Goal: Task Accomplishment & Management: Manage account settings

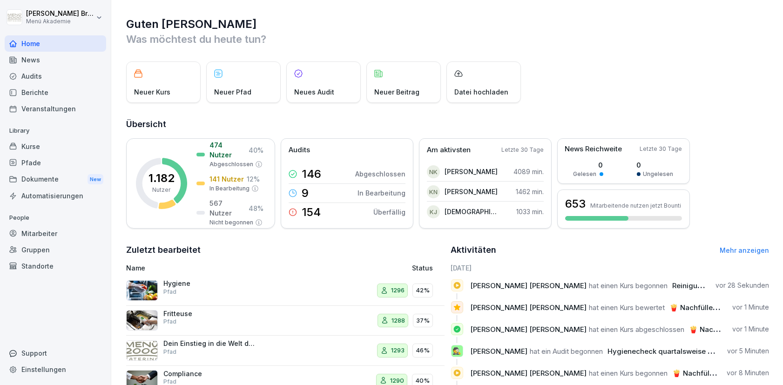
click at [29, 232] on div "Mitarbeiter" at bounding box center [55, 233] width 101 height 16
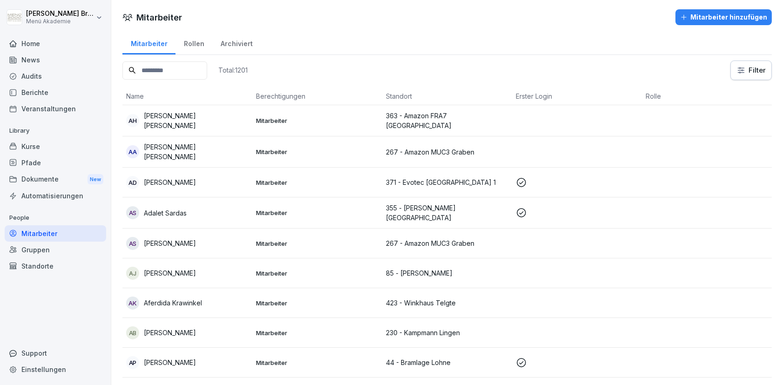
click at [202, 70] on input at bounding box center [164, 70] width 85 height 18
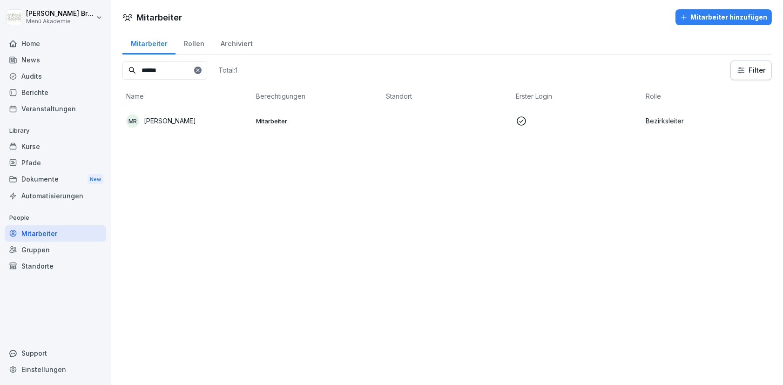
type input "******"
click at [165, 123] on p "[PERSON_NAME]" at bounding box center [170, 121] width 52 height 10
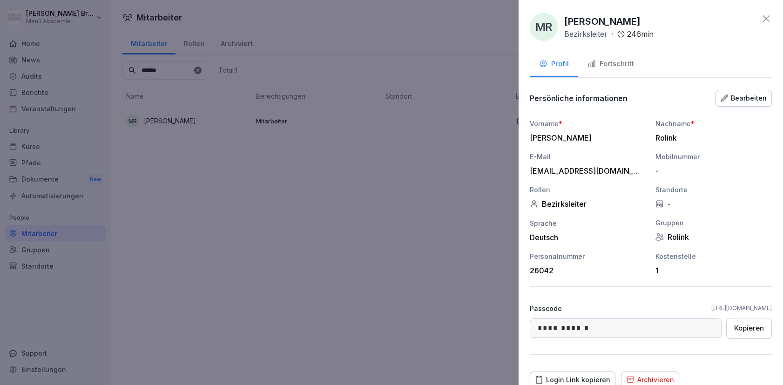
scroll to position [39, 0]
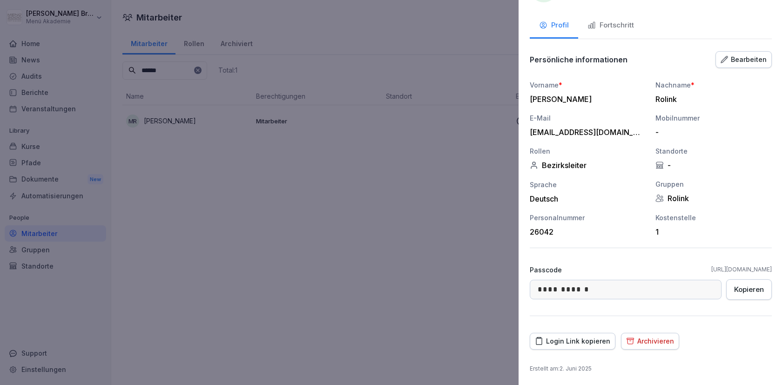
click at [744, 57] on div "Bearbeiten" at bounding box center [744, 59] width 46 height 10
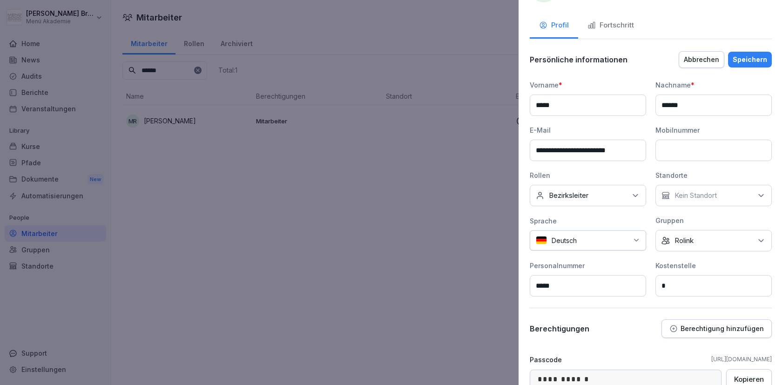
scroll to position [128, 0]
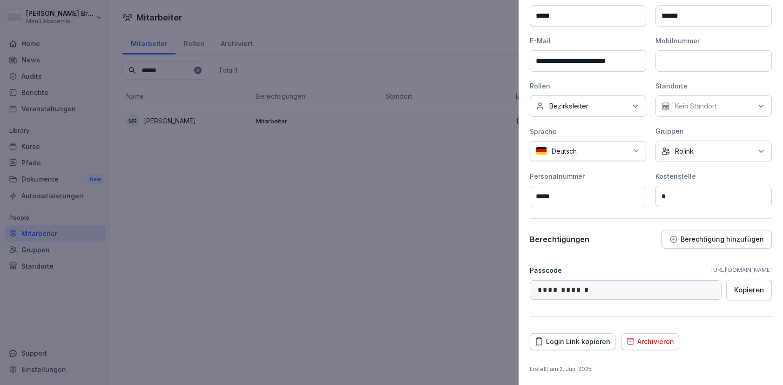
click at [693, 244] on button "Berechtigung hinzufügen" at bounding box center [716, 239] width 110 height 19
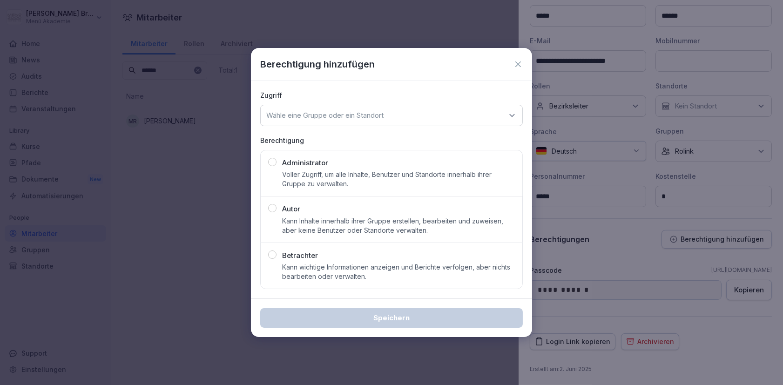
click at [330, 121] on div "Wähle eine Gruppe oder ein Standort" at bounding box center [391, 115] width 263 height 21
type input "****"
click at [303, 169] on div "Rolink" at bounding box center [391, 173] width 257 height 18
click at [302, 220] on p "Kann Inhalte innerhalb ihrer Gruppe erstellen, bearbeiten und zuweisen, aber ke…" at bounding box center [398, 225] width 233 height 19
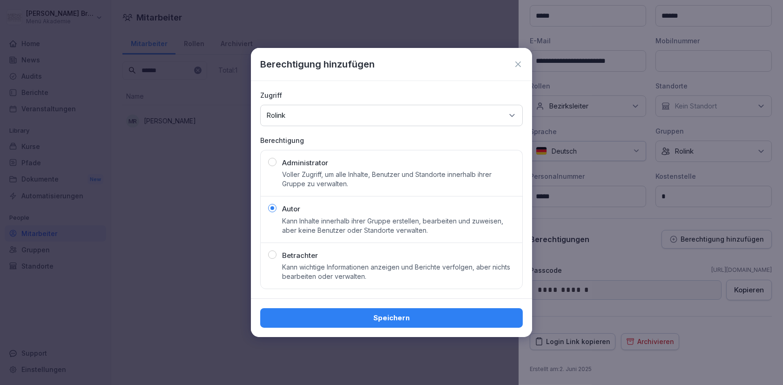
click at [349, 317] on div "Speichern" at bounding box center [392, 318] width 248 height 10
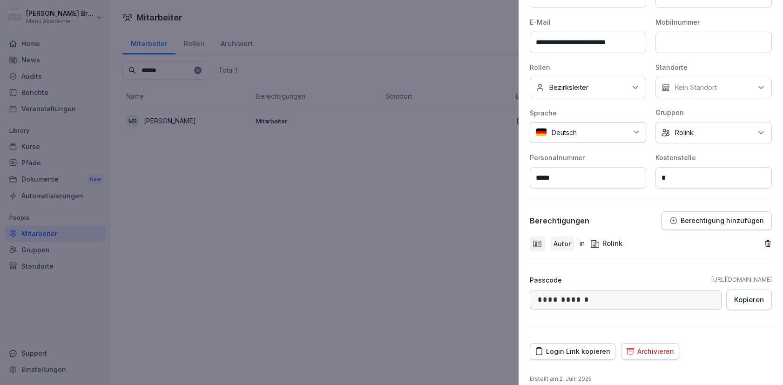
scroll to position [156, 0]
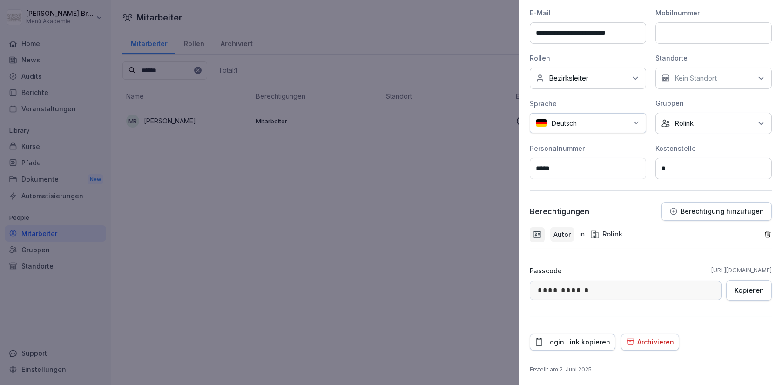
click at [430, 267] on div at bounding box center [391, 192] width 783 height 385
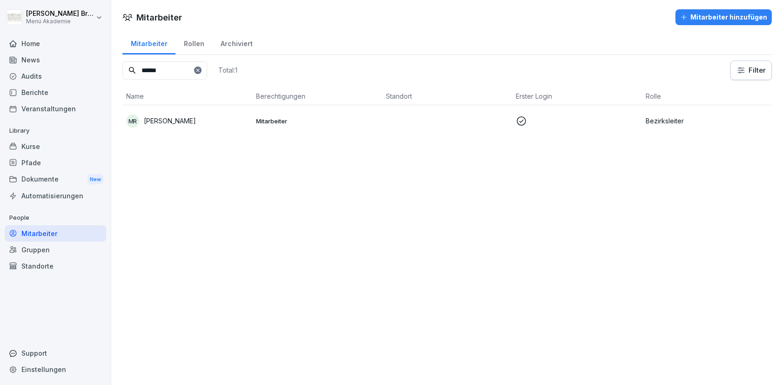
drag, startPoint x: 178, startPoint y: 70, endPoint x: 57, endPoint y: 73, distance: 121.5
click at [122, 72] on input "******" at bounding box center [164, 70] width 85 height 18
type input "********"
click at [149, 115] on div "AM [PERSON_NAME]" at bounding box center [187, 121] width 122 height 13
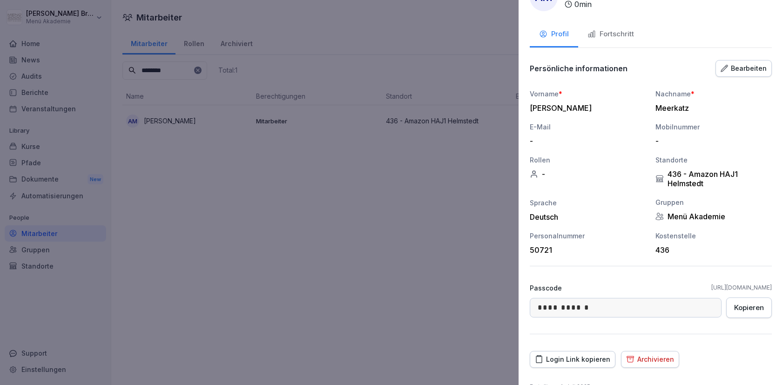
scroll to position [48, 0]
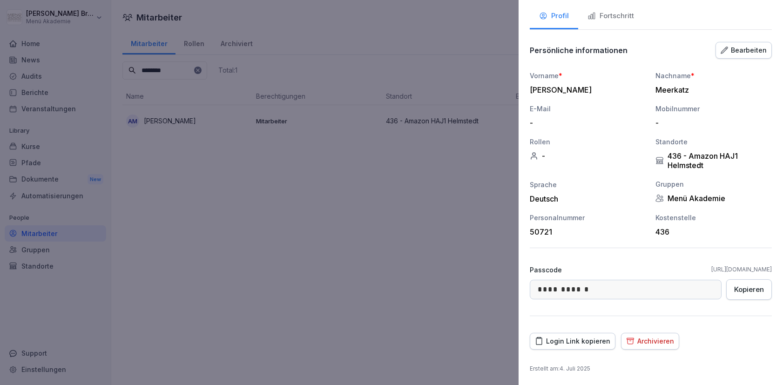
click at [595, 338] on div "Login Link kopieren" at bounding box center [572, 341] width 75 height 10
